Goal: Transaction & Acquisition: Purchase product/service

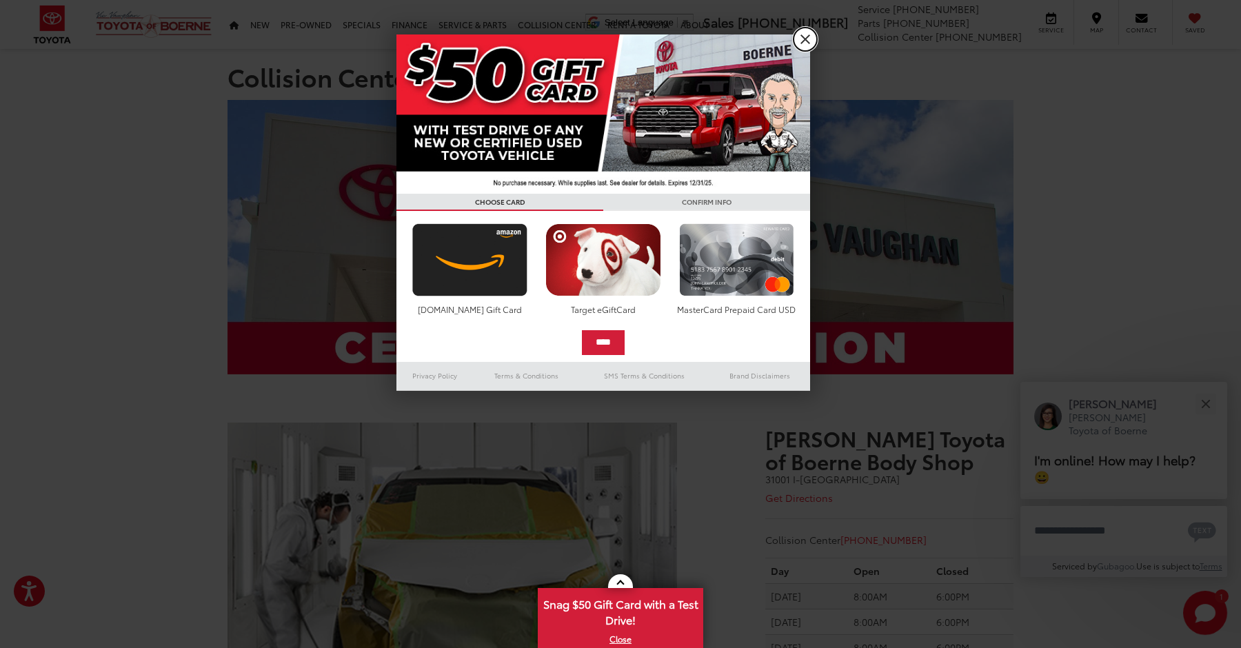
click at [810, 43] on link "X" at bounding box center [805, 39] width 23 height 23
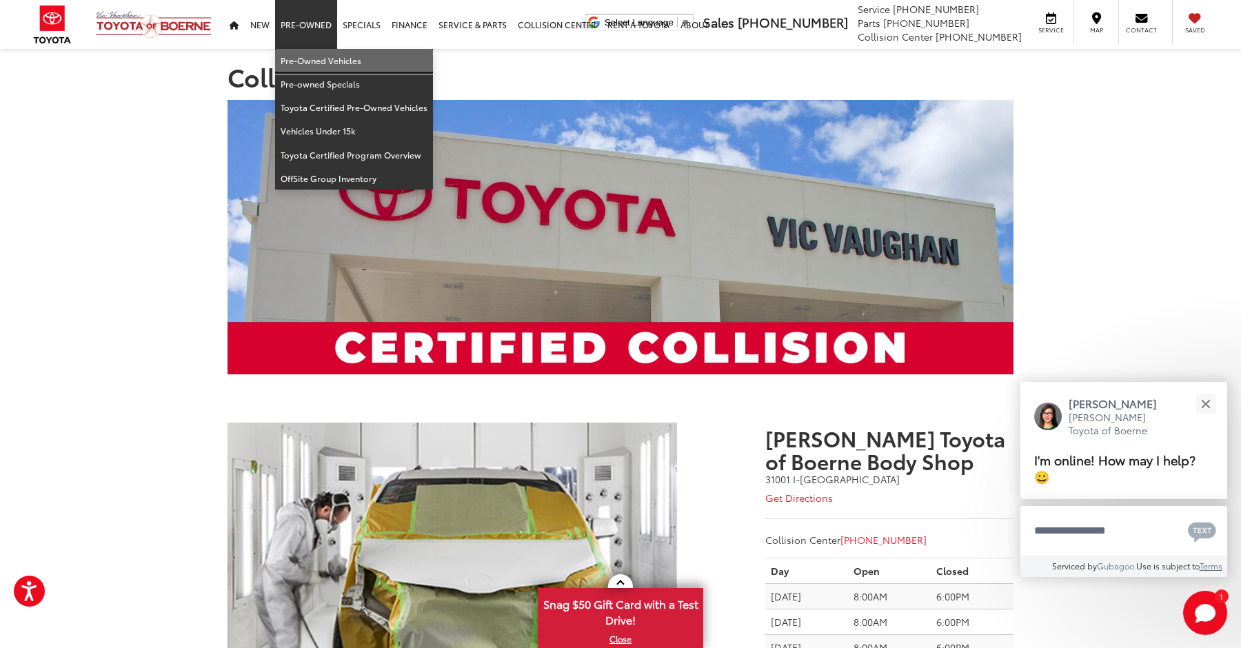
click at [315, 55] on link "Pre-Owned Vehicles" at bounding box center [354, 60] width 158 height 23
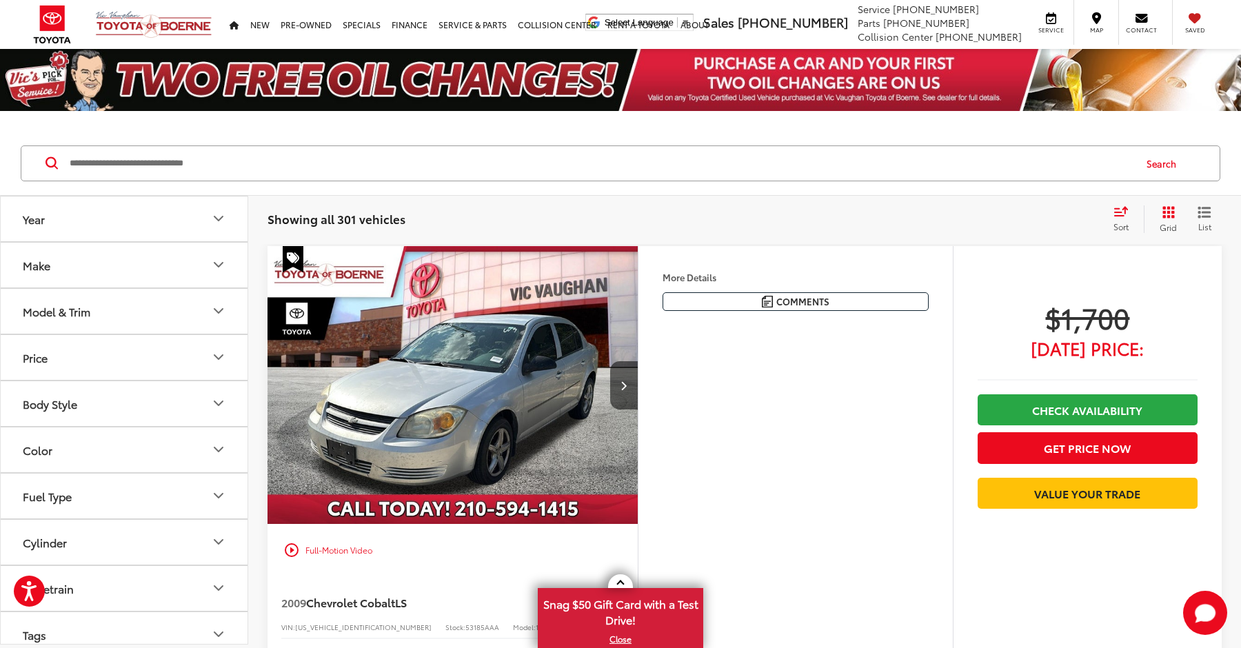
click at [221, 263] on icon "Make" at bounding box center [218, 265] width 8 height 4
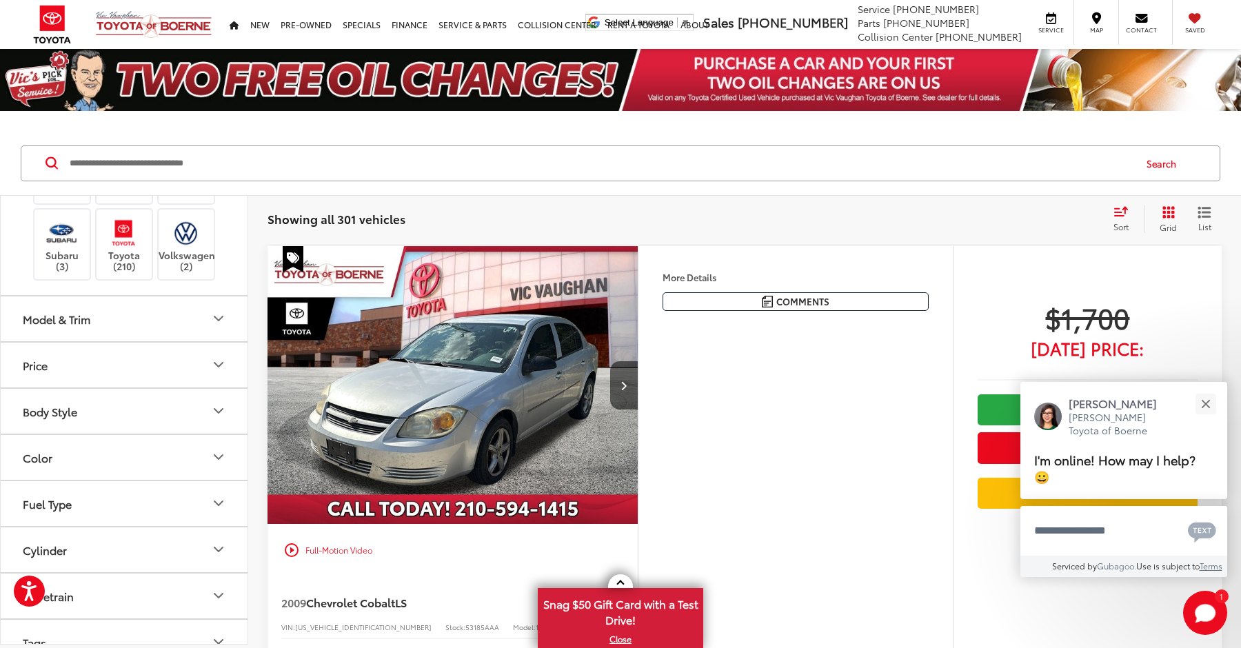
scroll to position [363, 0]
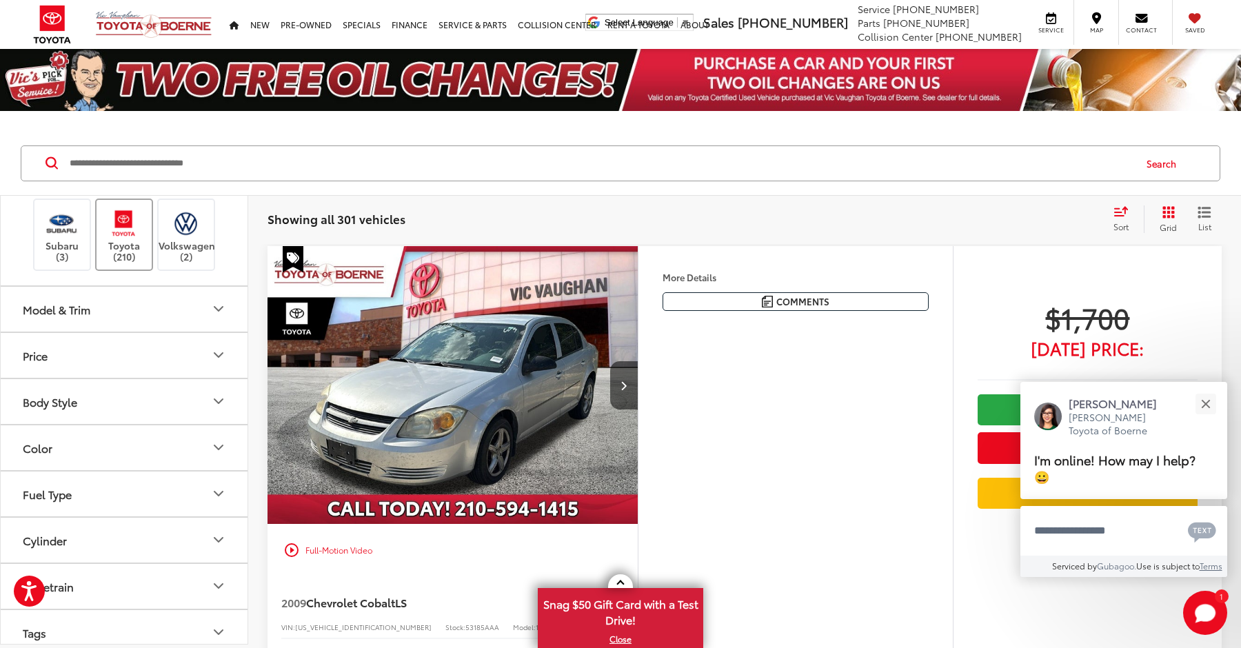
click at [128, 239] on img at bounding box center [124, 223] width 38 height 32
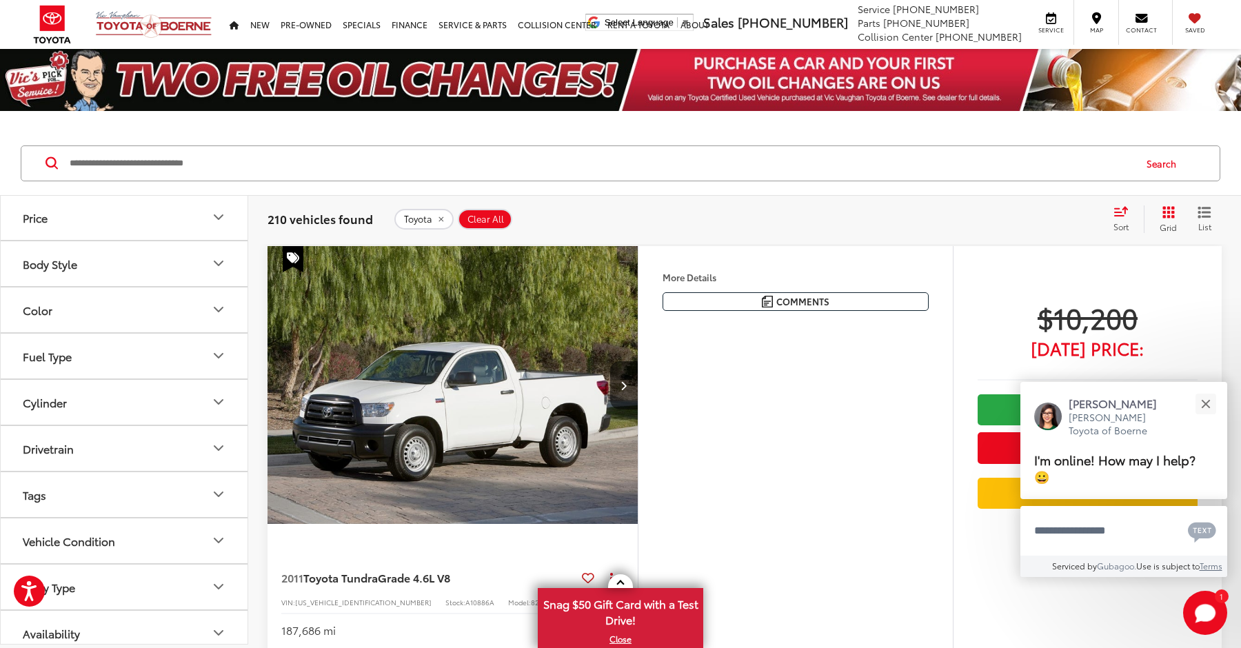
scroll to position [501, 0]
click at [189, 193] on button "Model & Trim" at bounding box center [125, 170] width 248 height 45
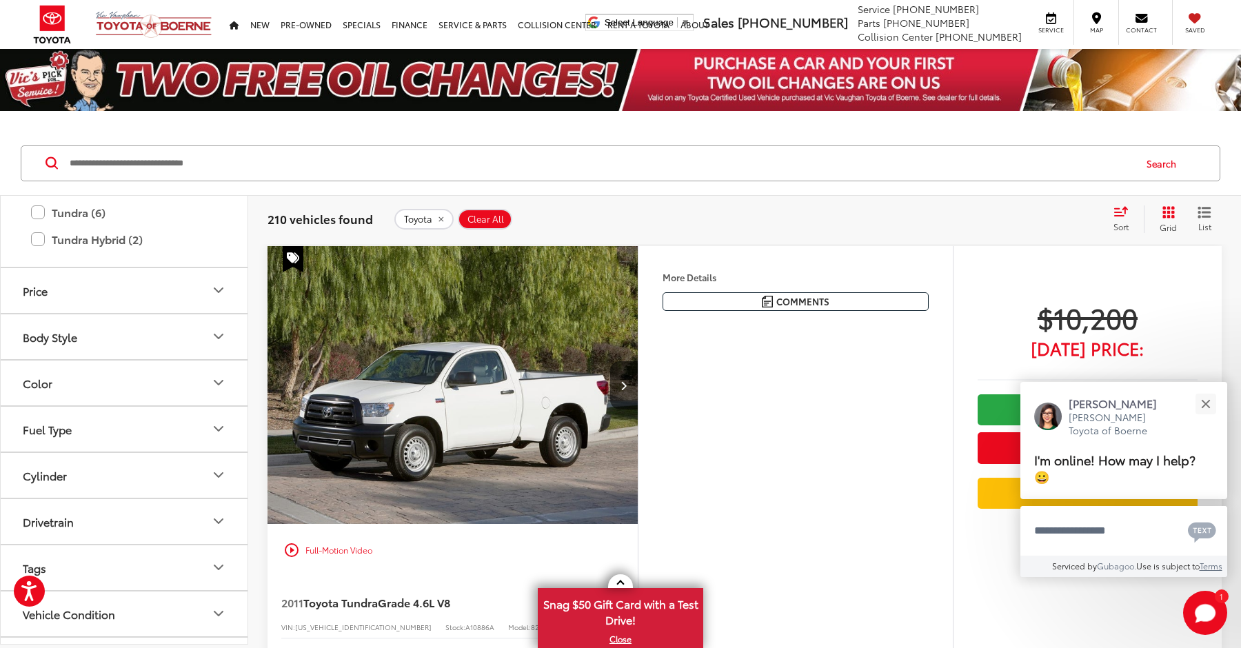
scroll to position [941, 0]
click at [40, 220] on label "Tundra (6)" at bounding box center [124, 208] width 186 height 24
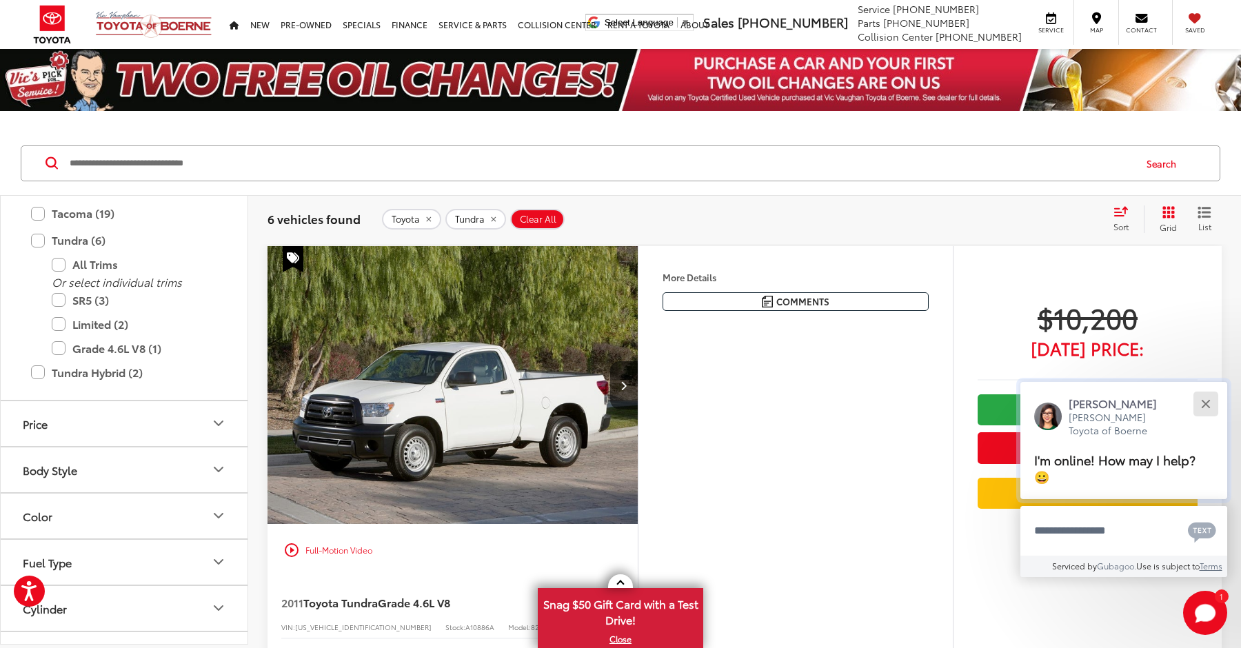
click at [1205, 414] on button "Close" at bounding box center [1206, 404] width 30 height 30
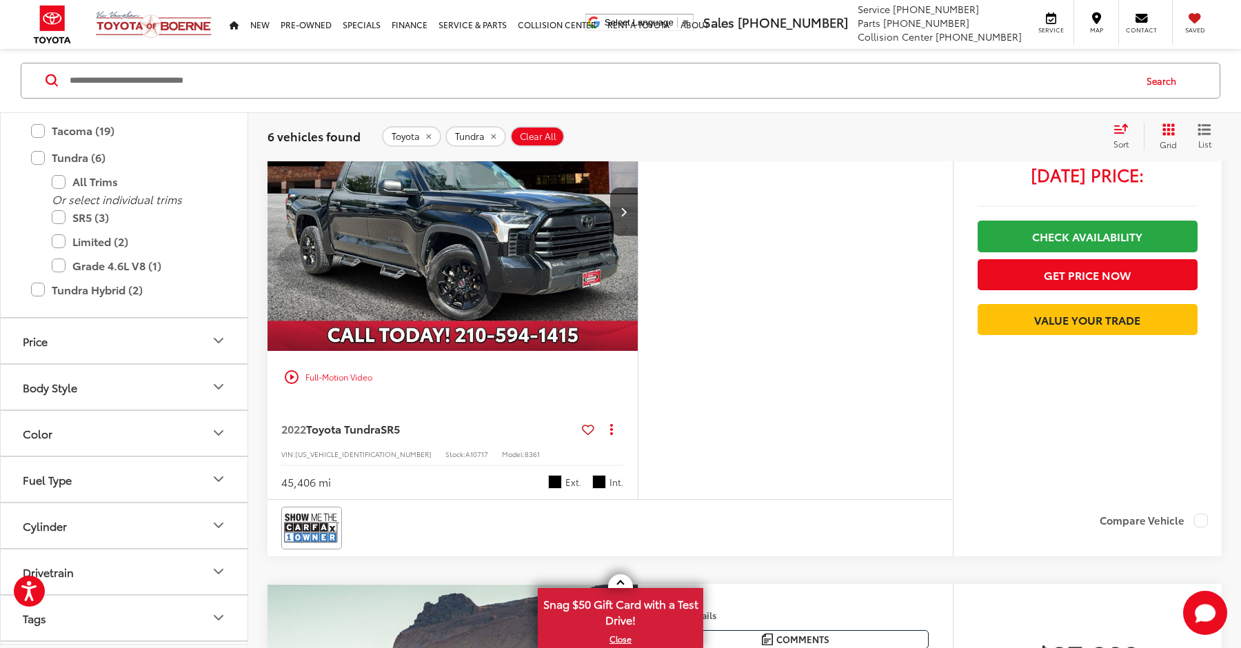
scroll to position [1181, 0]
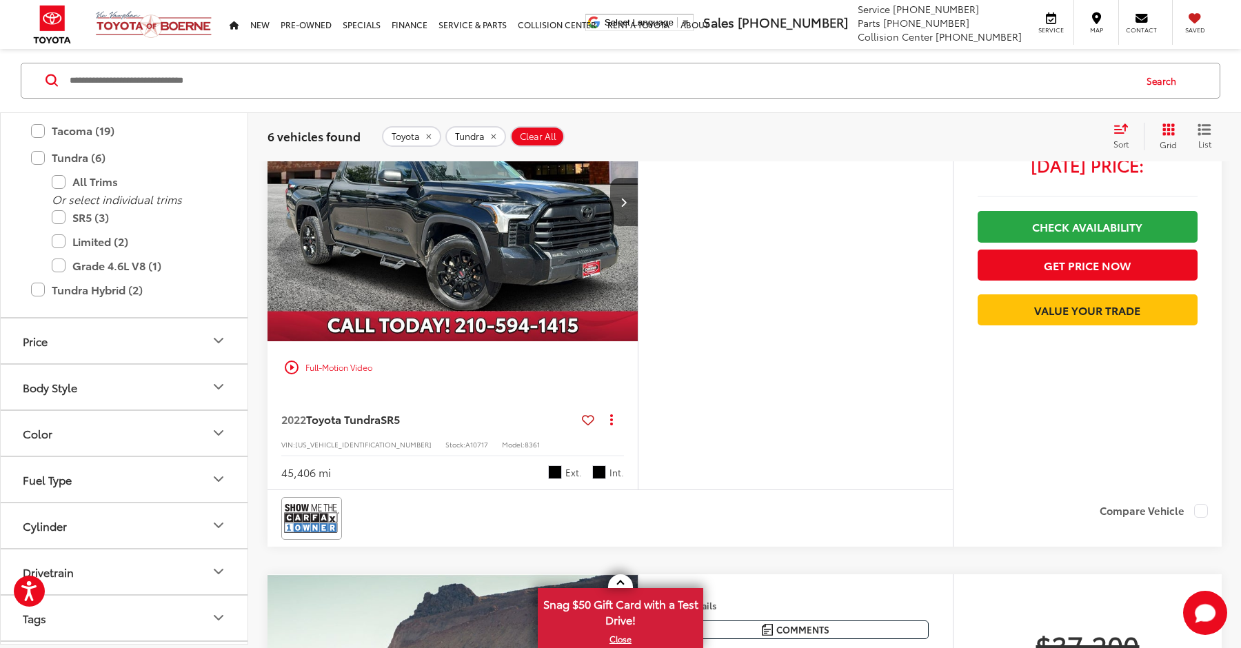
click at [357, 400] on div "2022 Toyota Tundra SR5 Copy Link Share Print View Details VIN: 5TFLA5DB7NX05443…" at bounding box center [453, 442] width 370 height 97
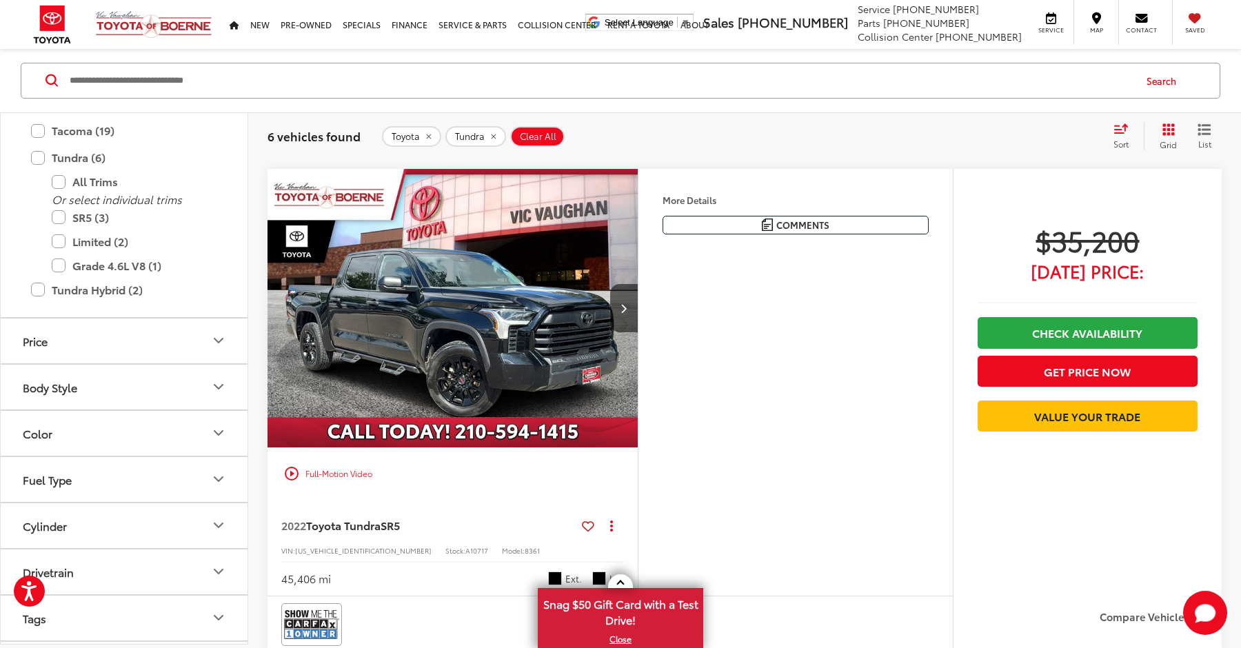
scroll to position [1058, 0]
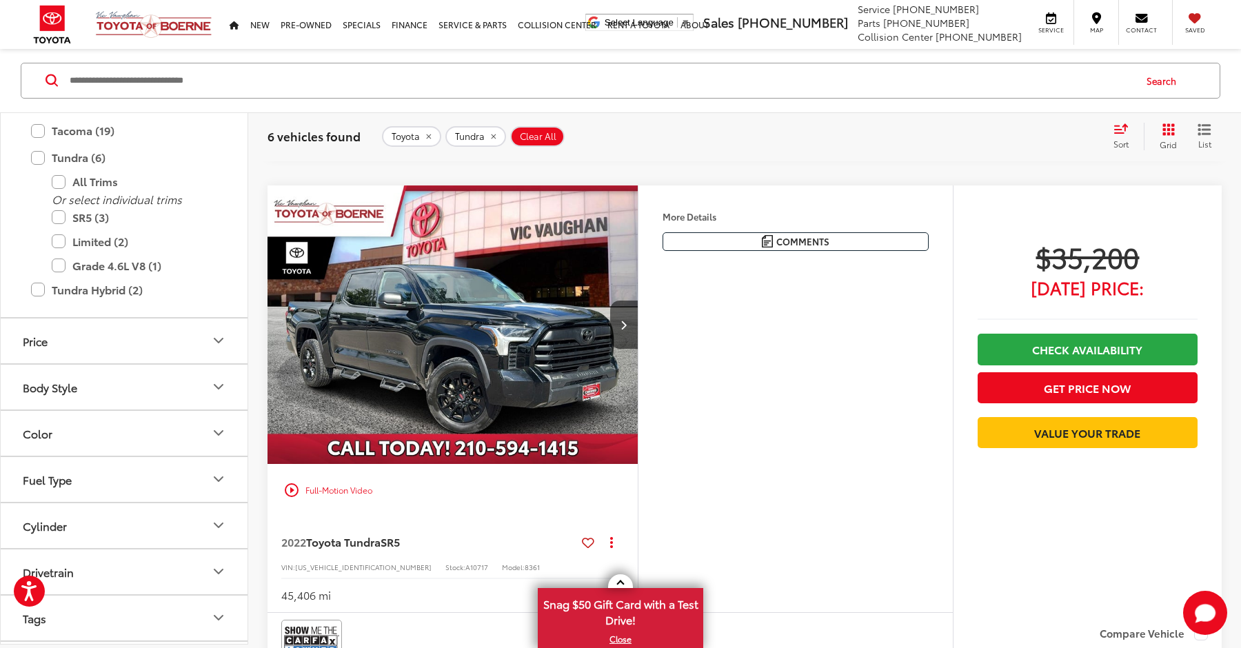
click at [434, 327] on img "2022 Toyota Tundra SR5 0" at bounding box center [453, 324] width 372 height 279
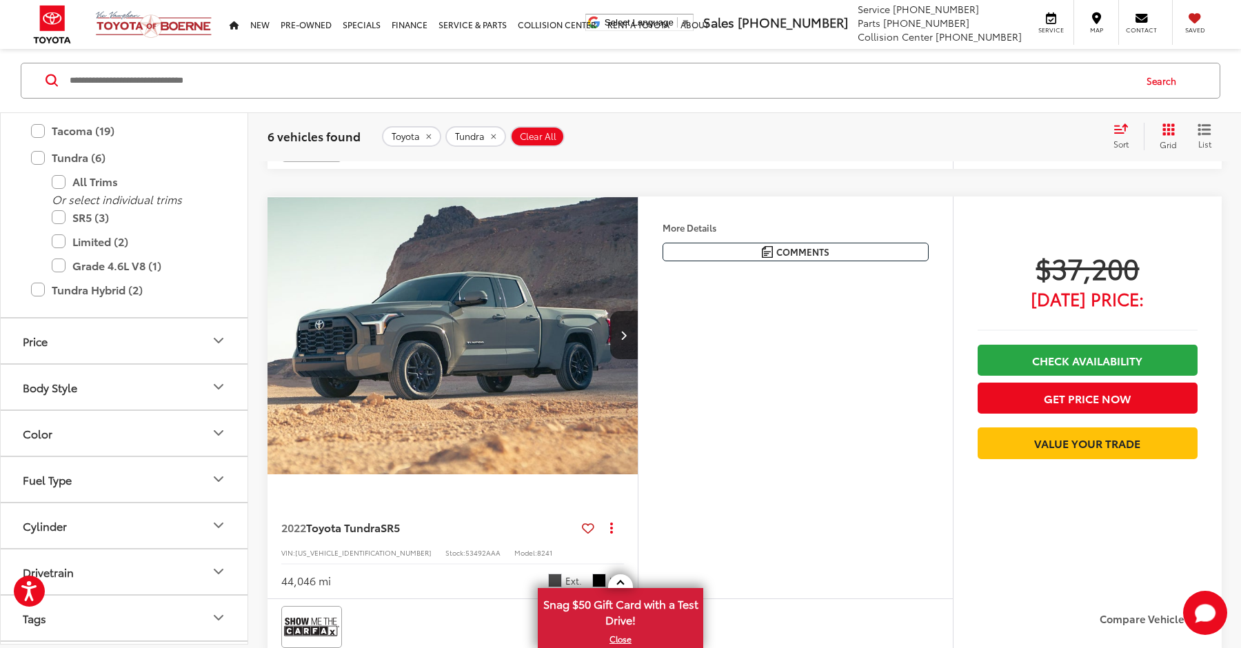
scroll to position [1563, 0]
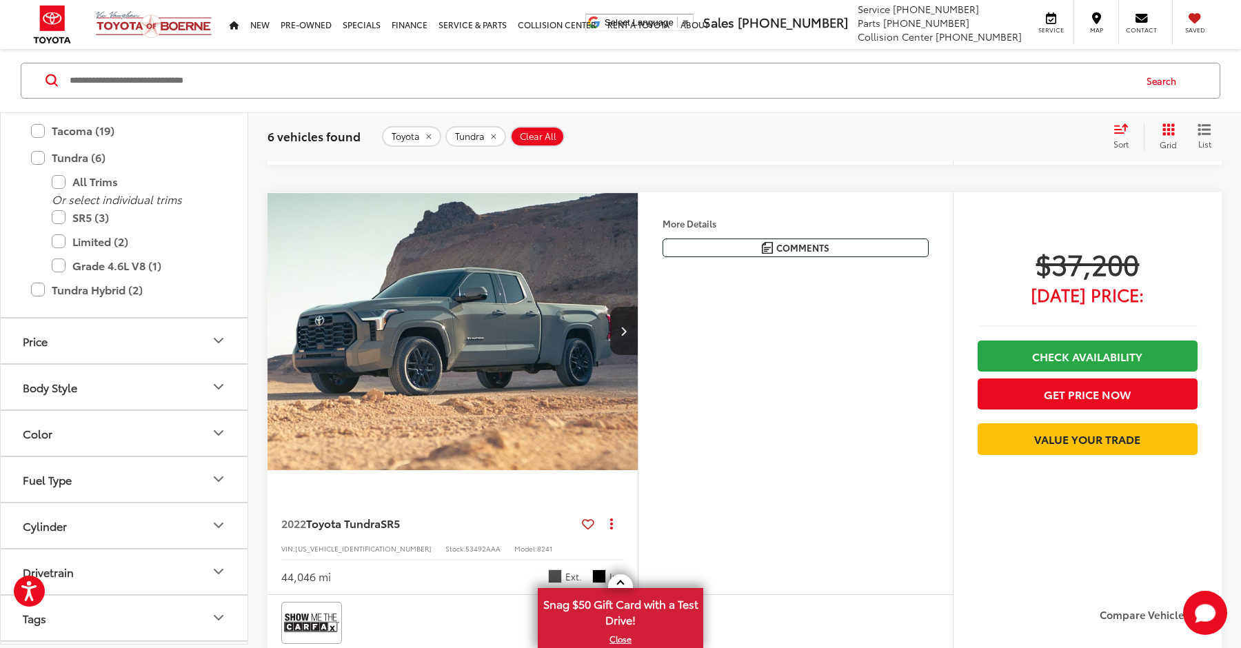
click at [471, 372] on img "2022 Toyota Tundra SR5 0" at bounding box center [453, 331] width 372 height 279
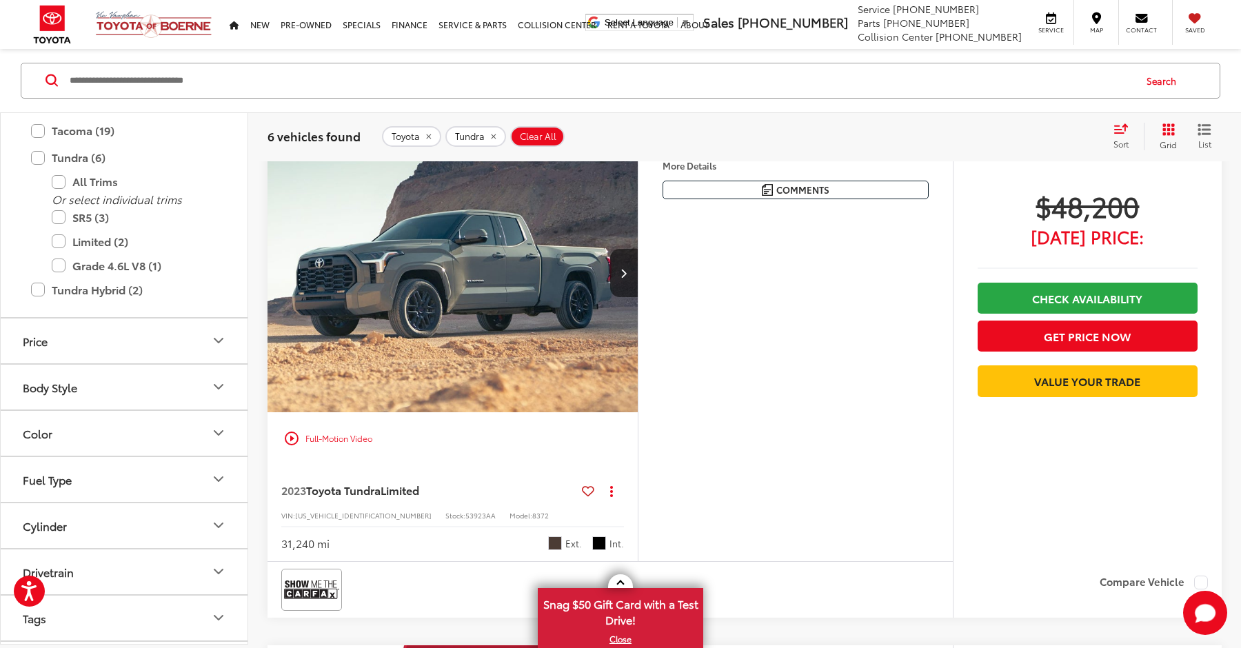
scroll to position [2119, 0]
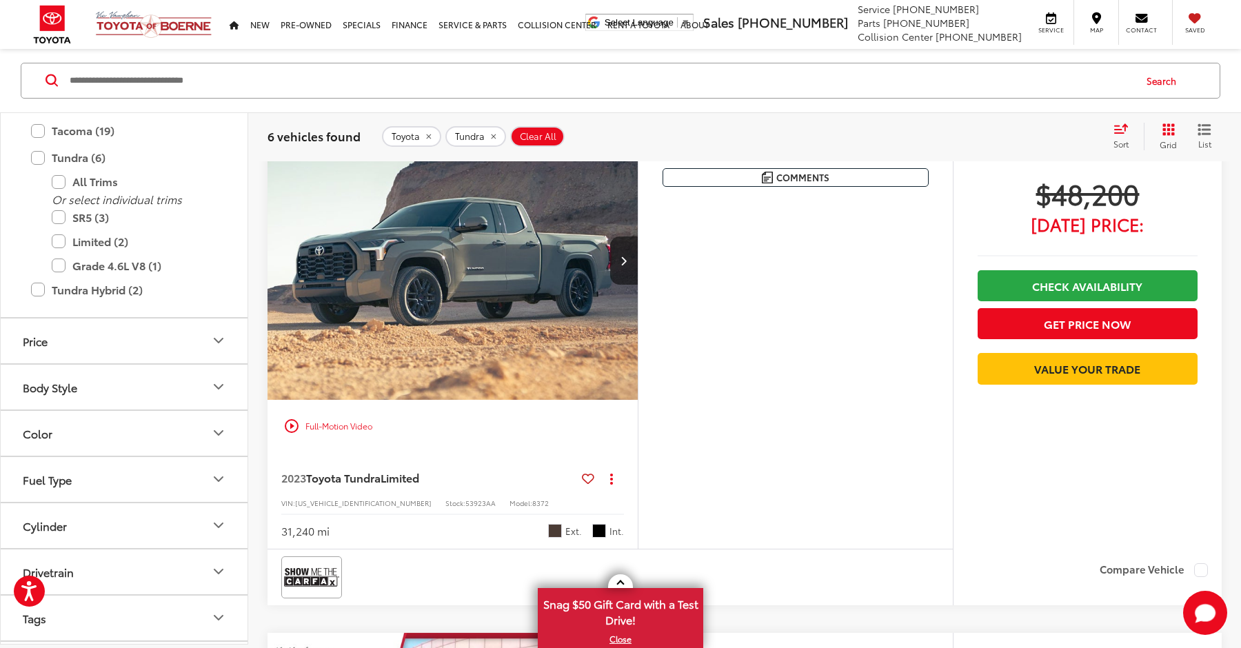
click at [503, 339] on img "2023 Toyota Tundra Limited 0" at bounding box center [453, 261] width 372 height 279
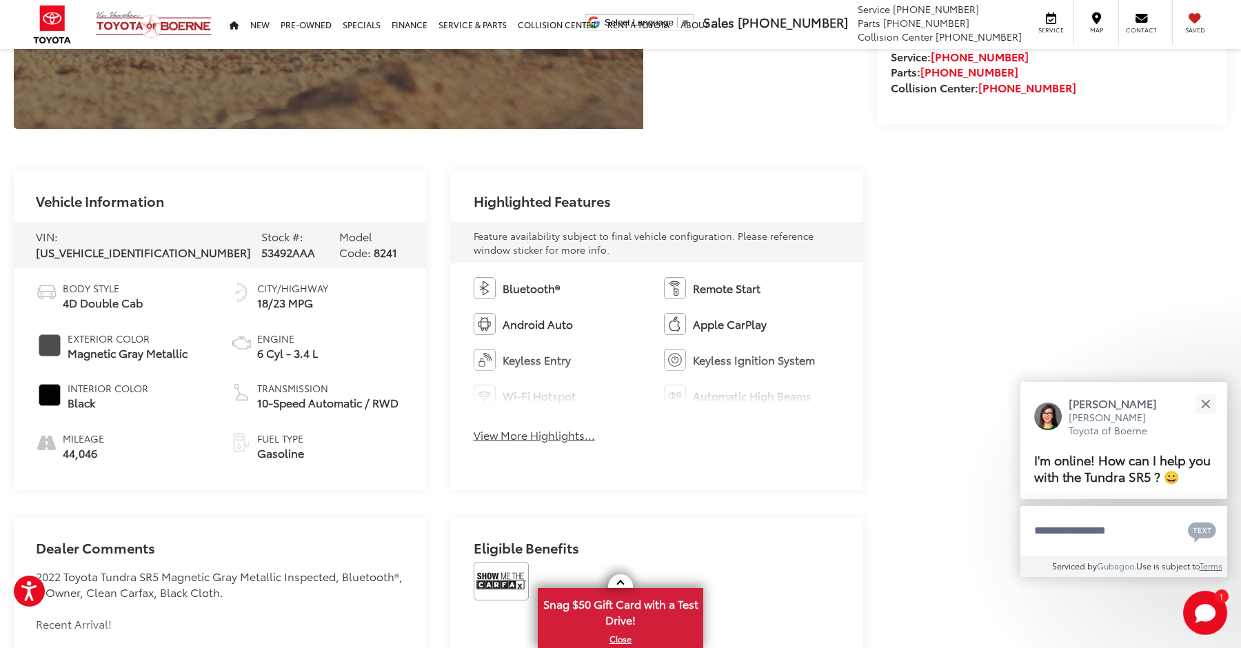
scroll to position [565, 0]
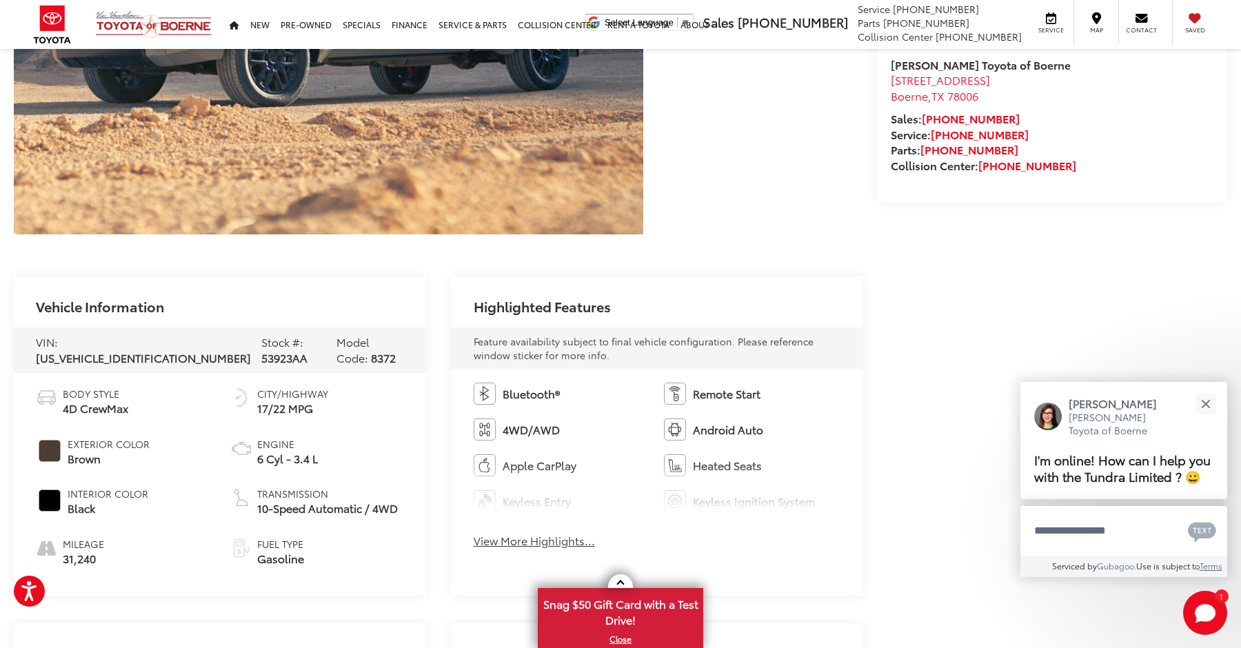
scroll to position [656, 0]
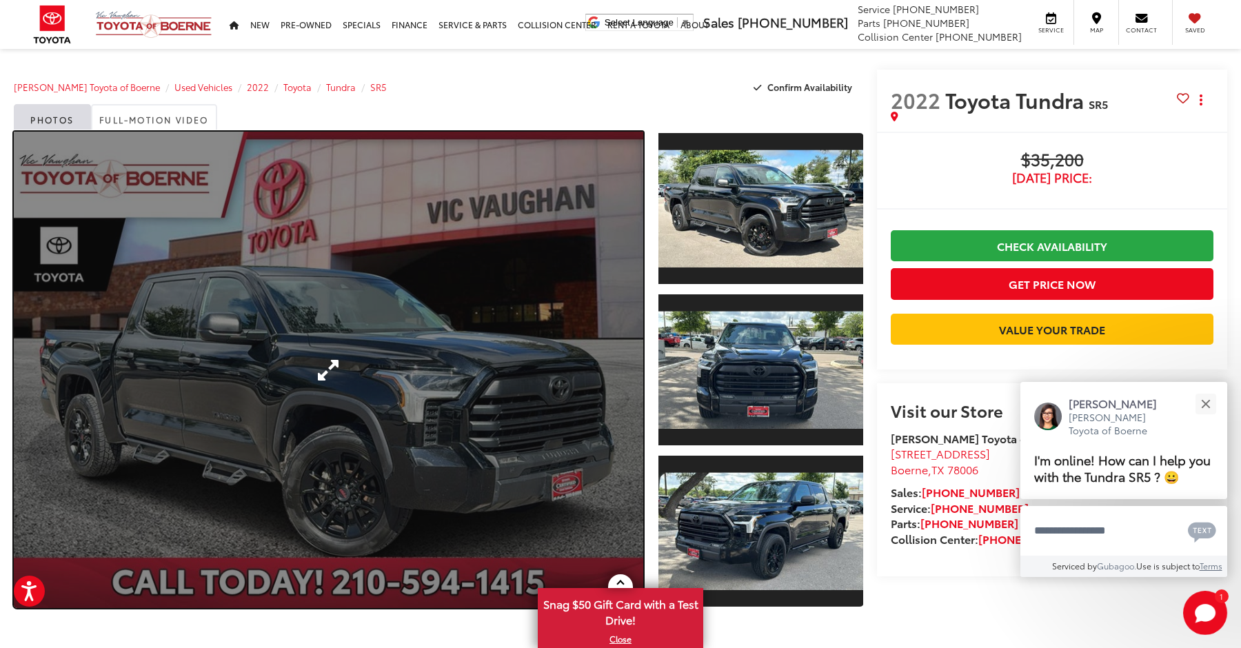
click at [574, 363] on link "Expand Photo 0" at bounding box center [329, 370] width 630 height 476
